Goal: Entertainment & Leisure: Browse casually

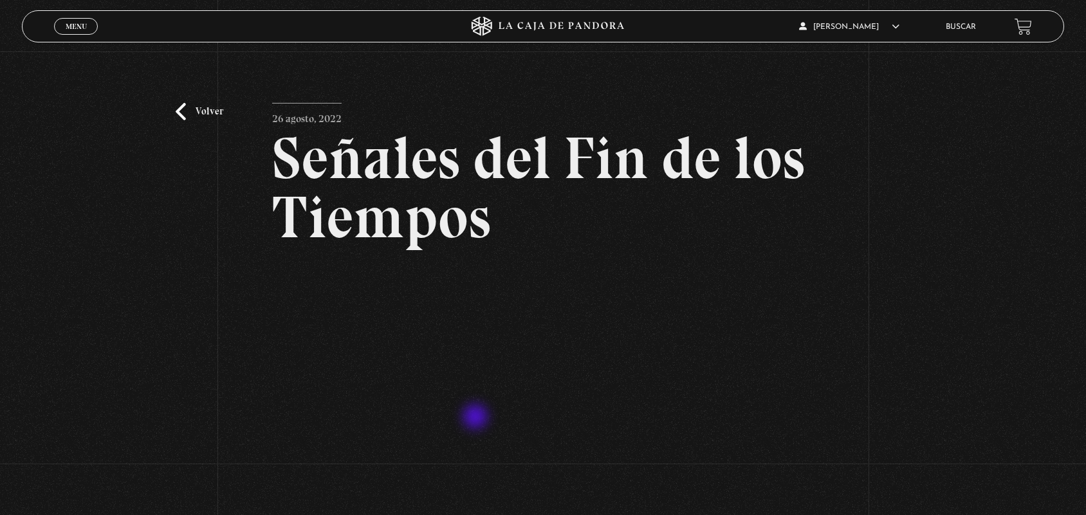
scroll to position [156, 0]
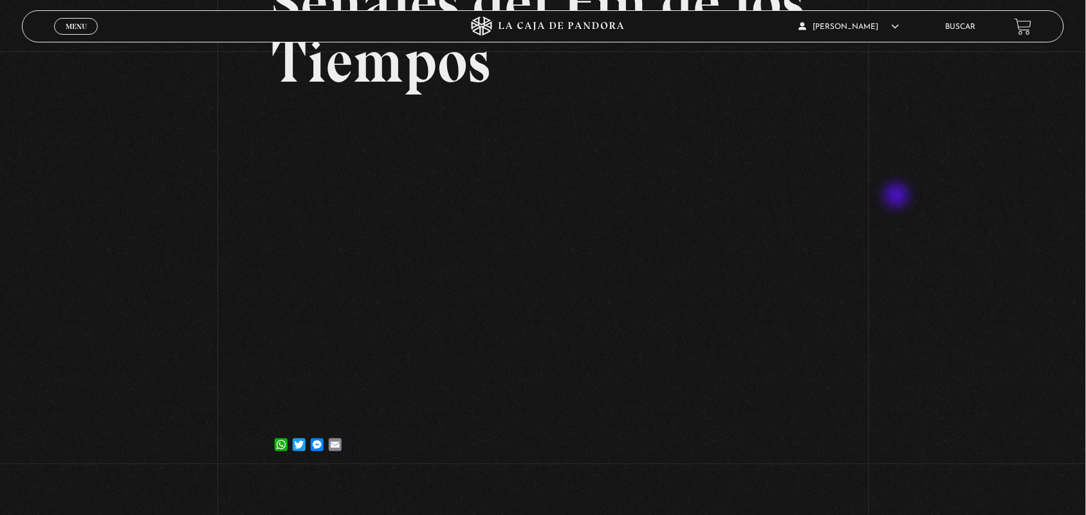
click at [900, 206] on div "Volver [DATE] Señales del Fin de los Tiempos WhatsApp Twitter Messenger Email" at bounding box center [543, 185] width 1086 height 579
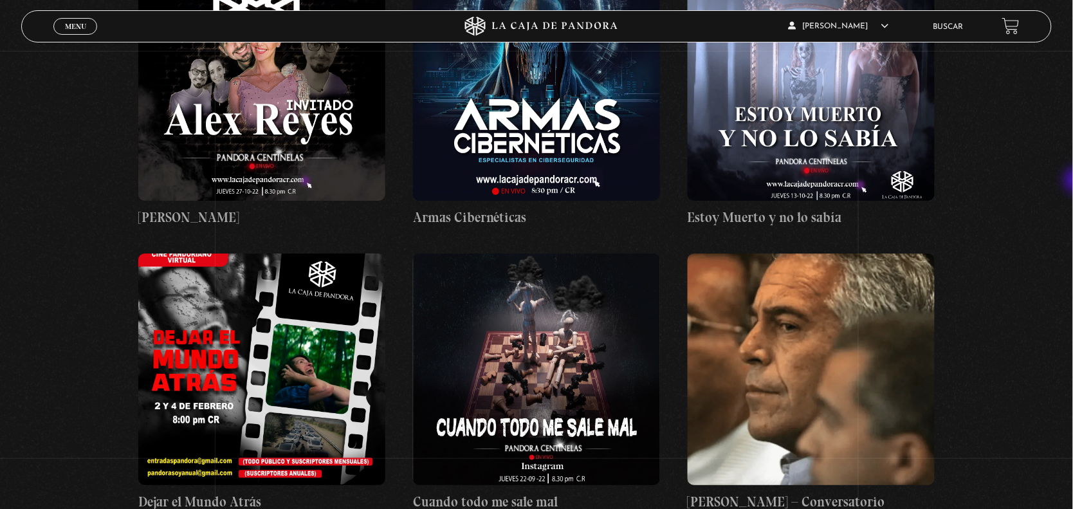
scroll to position [10321, 0]
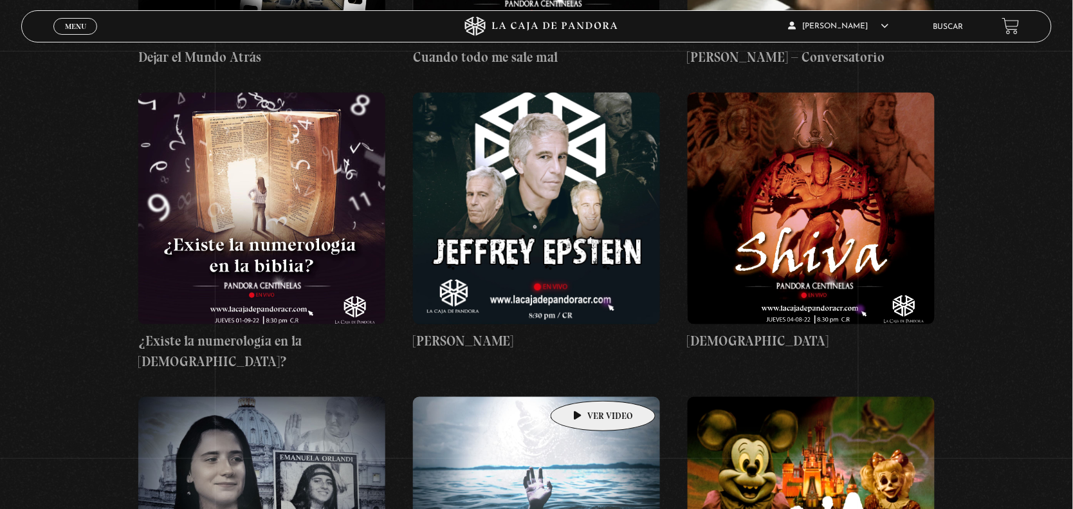
click at [583, 397] on figure at bounding box center [536, 513] width 247 height 232
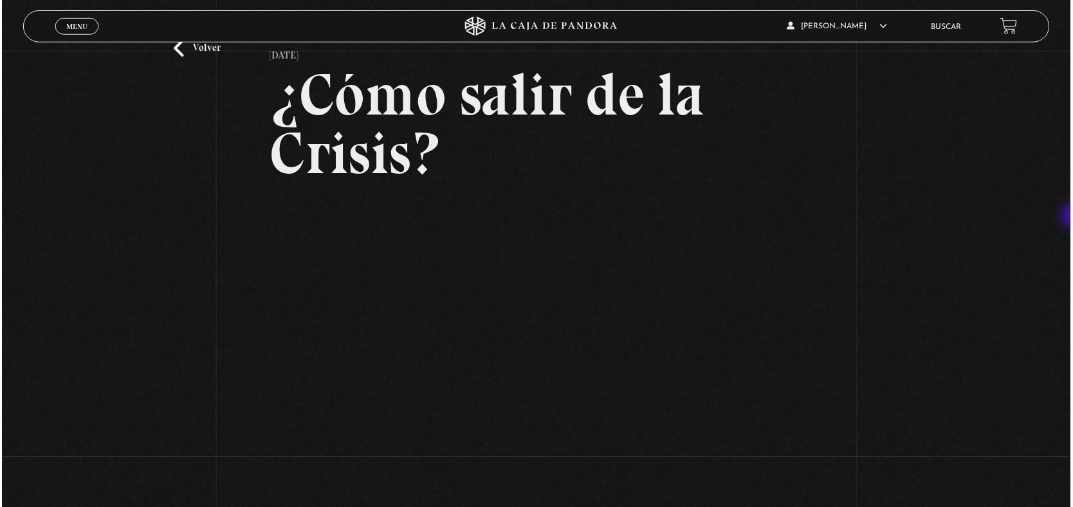
scroll to position [88, 0]
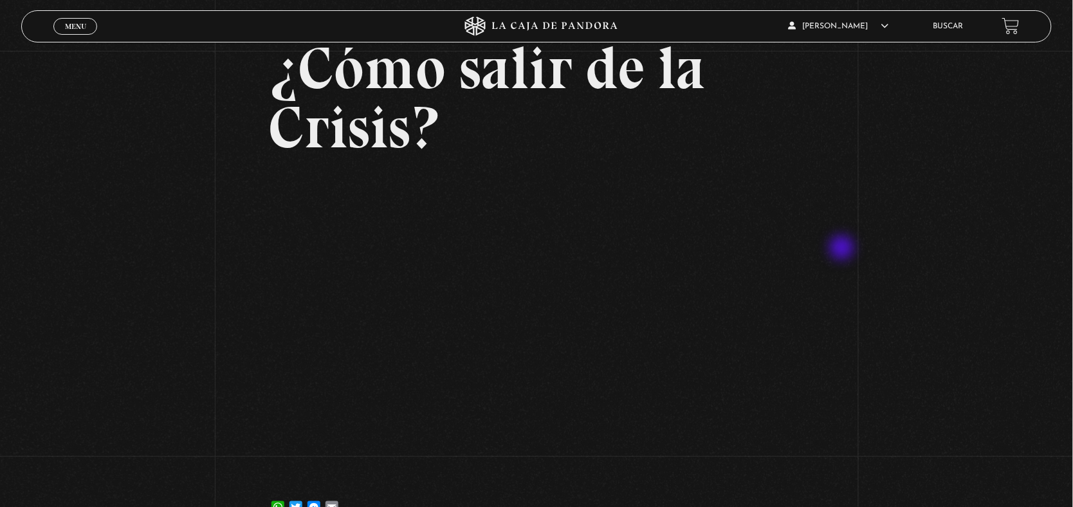
click at [844, 249] on div "Volver 30 julio, 2022 ¿Cómo salir de la Crisis? WhatsApp Twitter Messenger Email" at bounding box center [536, 250] width 1073 height 575
click at [699, 111] on h2 "¿Cómo salir de la Crisis?" at bounding box center [537, 98] width 536 height 118
click at [937, 28] on div "ANGELA LUCIANO En vivos Pandora Centinelas Mi cuenta Salir Buscar" at bounding box center [859, 26] width 322 height 30
click at [946, 23] on link "Buscar" at bounding box center [949, 27] width 30 height 8
click at [71, 35] on div "Menu Cerrar" at bounding box center [214, 26] width 322 height 31
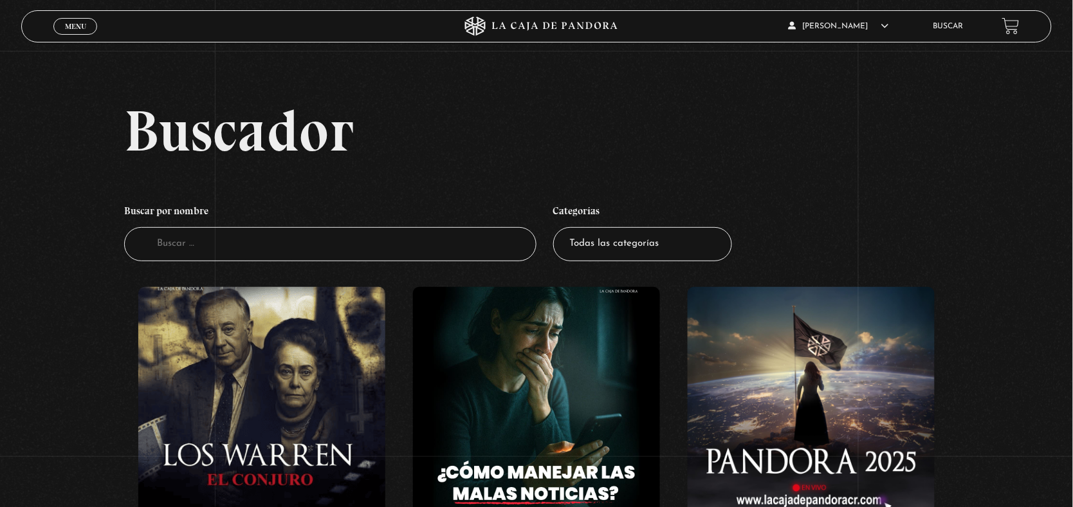
click at [79, 30] on link "Menu Cerrar" at bounding box center [75, 26] width 44 height 17
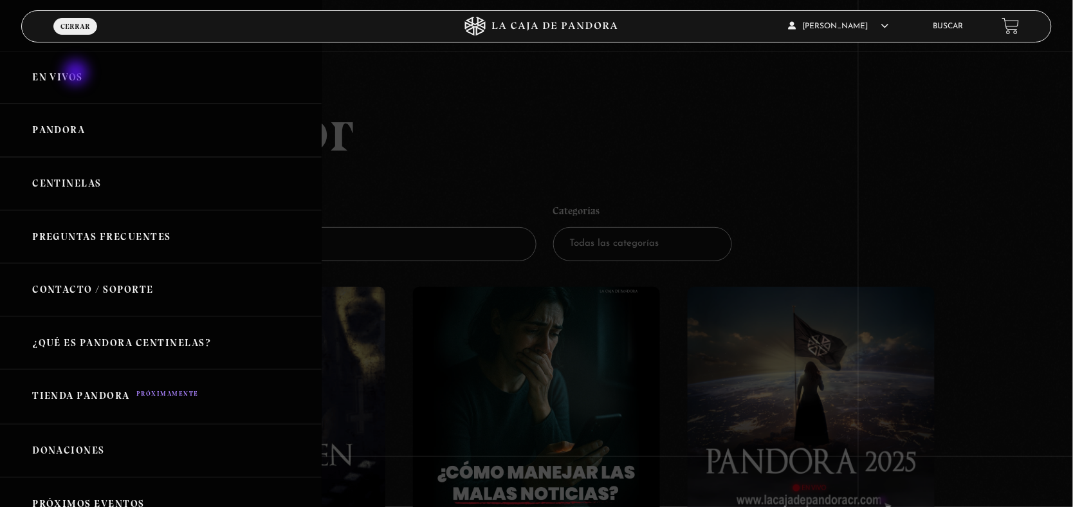
click at [77, 74] on link "En vivos" at bounding box center [161, 77] width 322 height 53
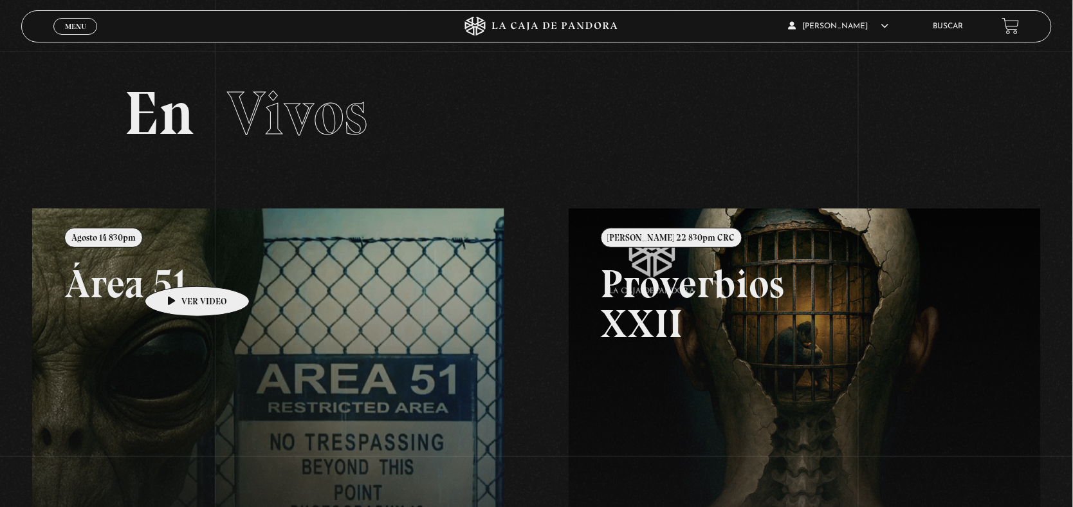
click at [177, 268] on link at bounding box center [568, 462] width 1073 height 507
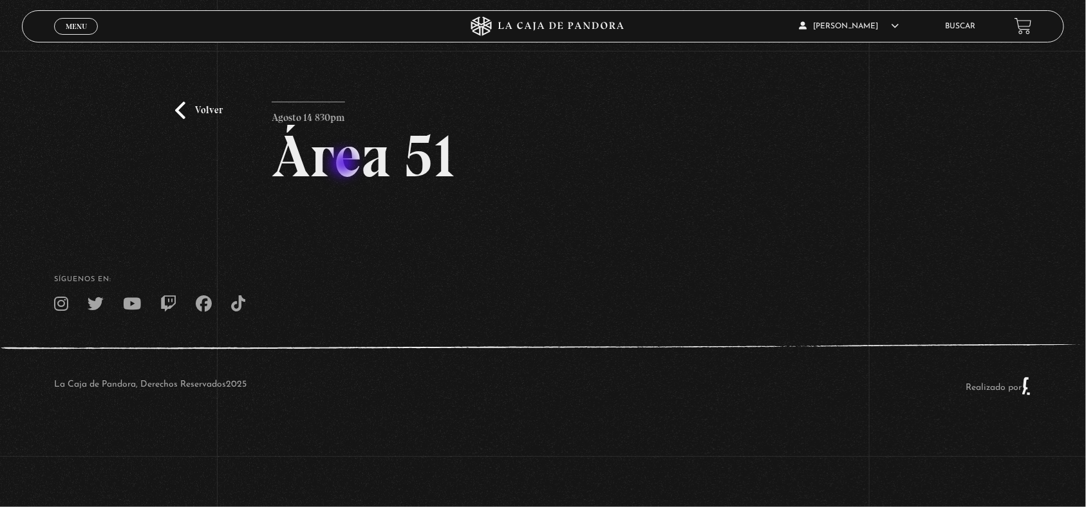
click at [343, 165] on h2 "Área 51" at bounding box center [543, 156] width 542 height 59
